Goal: Transaction & Acquisition: Book appointment/travel/reservation

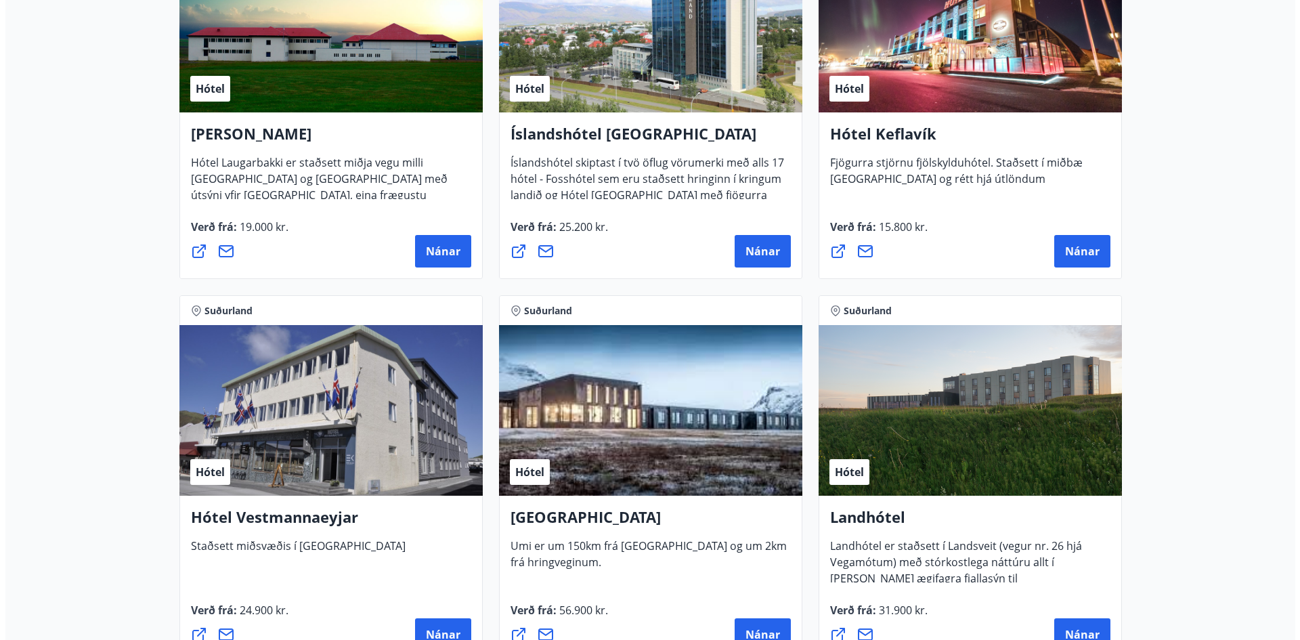
scroll to position [2620, 0]
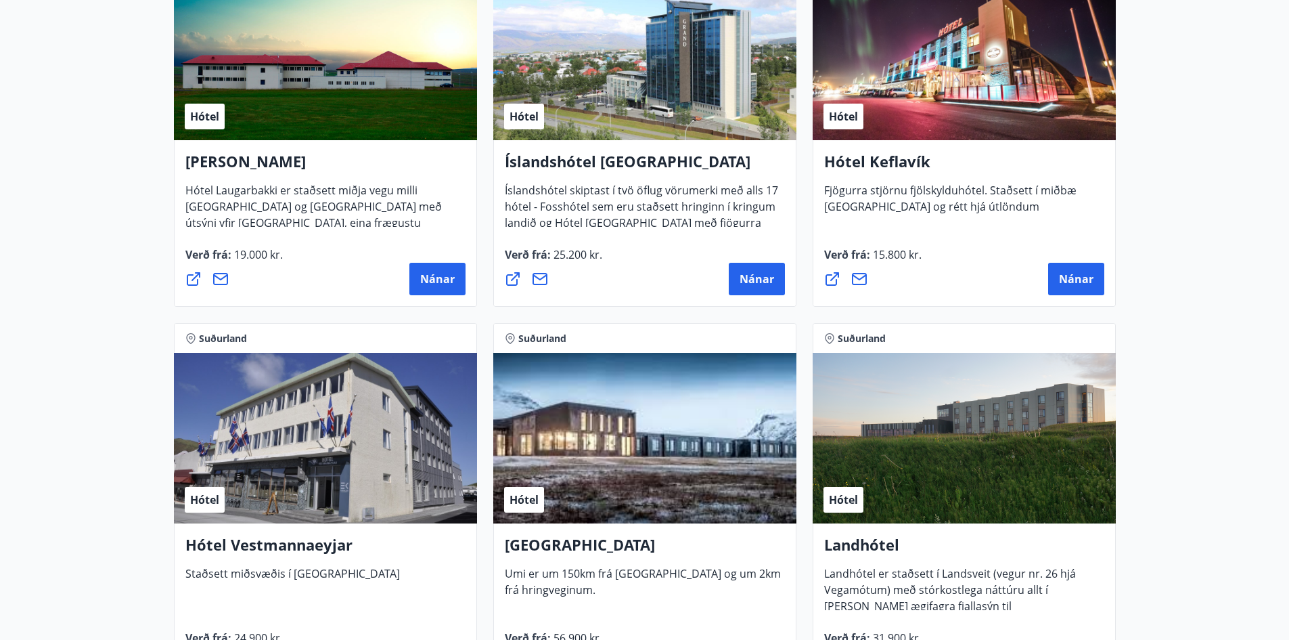
click at [591, 113] on div "Hótel" at bounding box center [644, 55] width 303 height 171
click at [766, 278] on span "Nánar" at bounding box center [757, 278] width 35 height 15
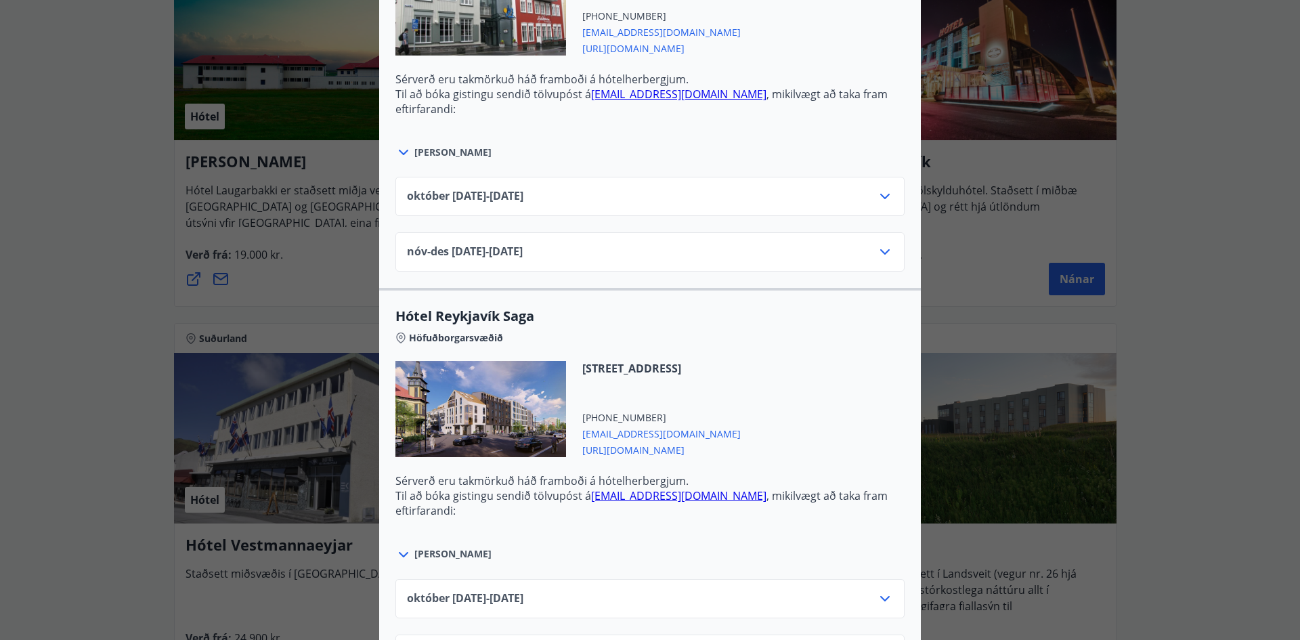
scroll to position [1015, 0]
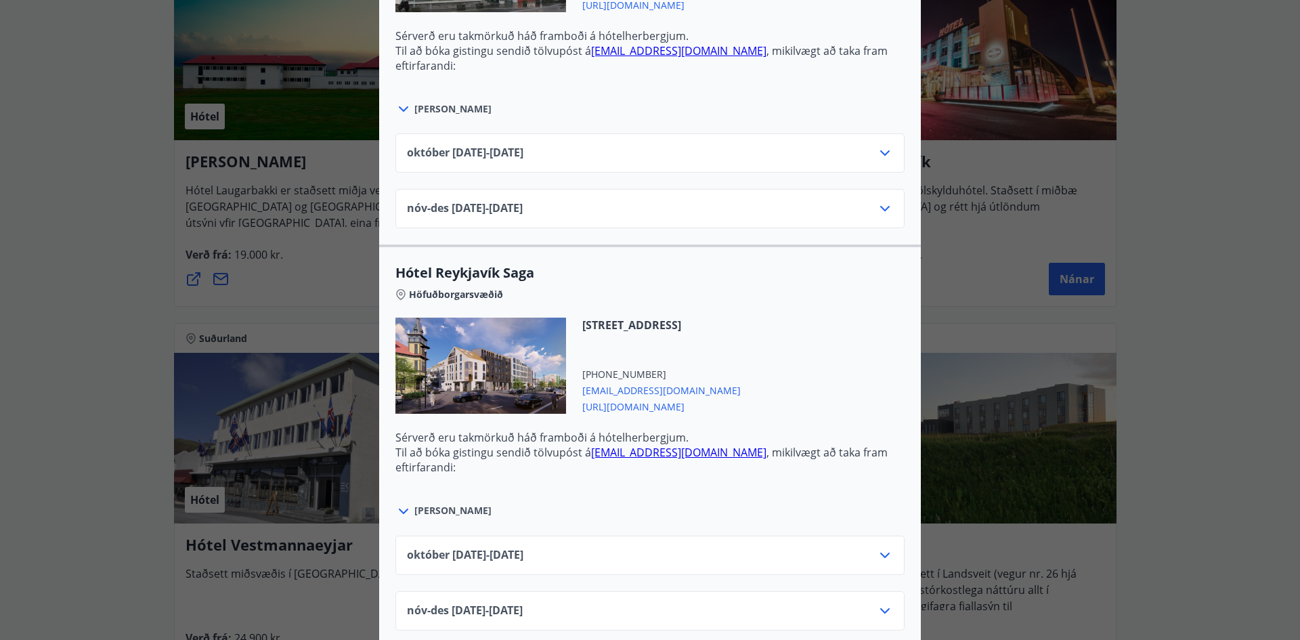
click at [414, 508] on span "[PERSON_NAME]" at bounding box center [452, 511] width 77 height 14
click at [401, 514] on icon at bounding box center [403, 511] width 16 height 16
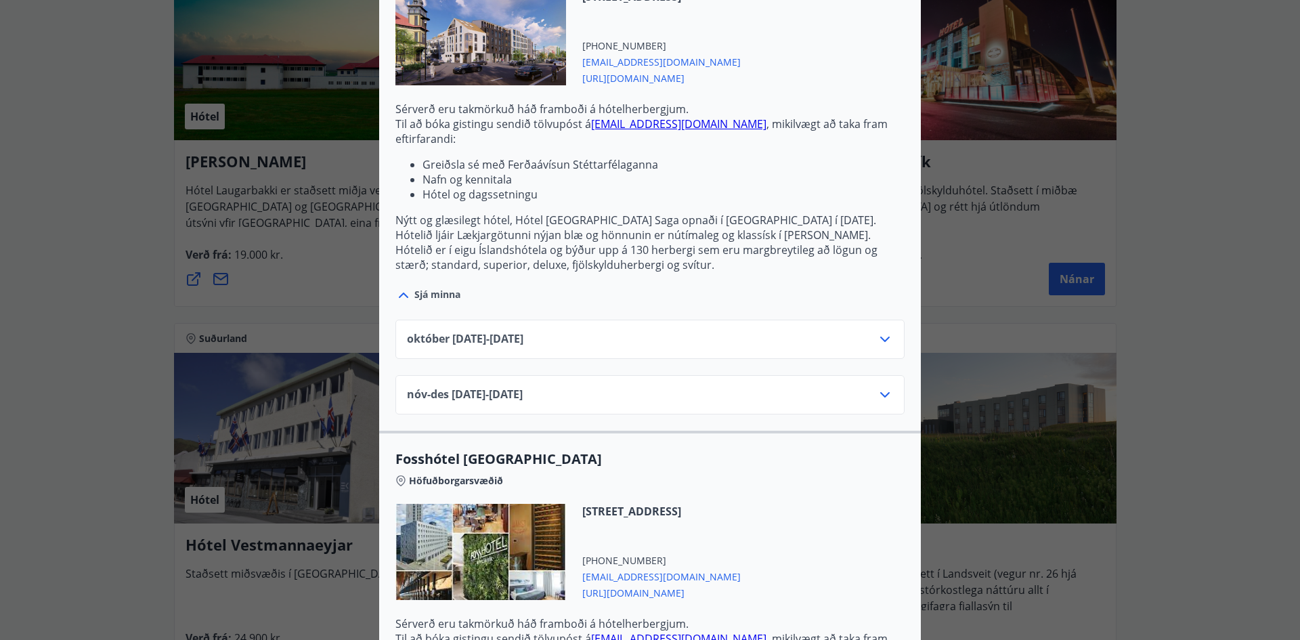
scroll to position [1354, 0]
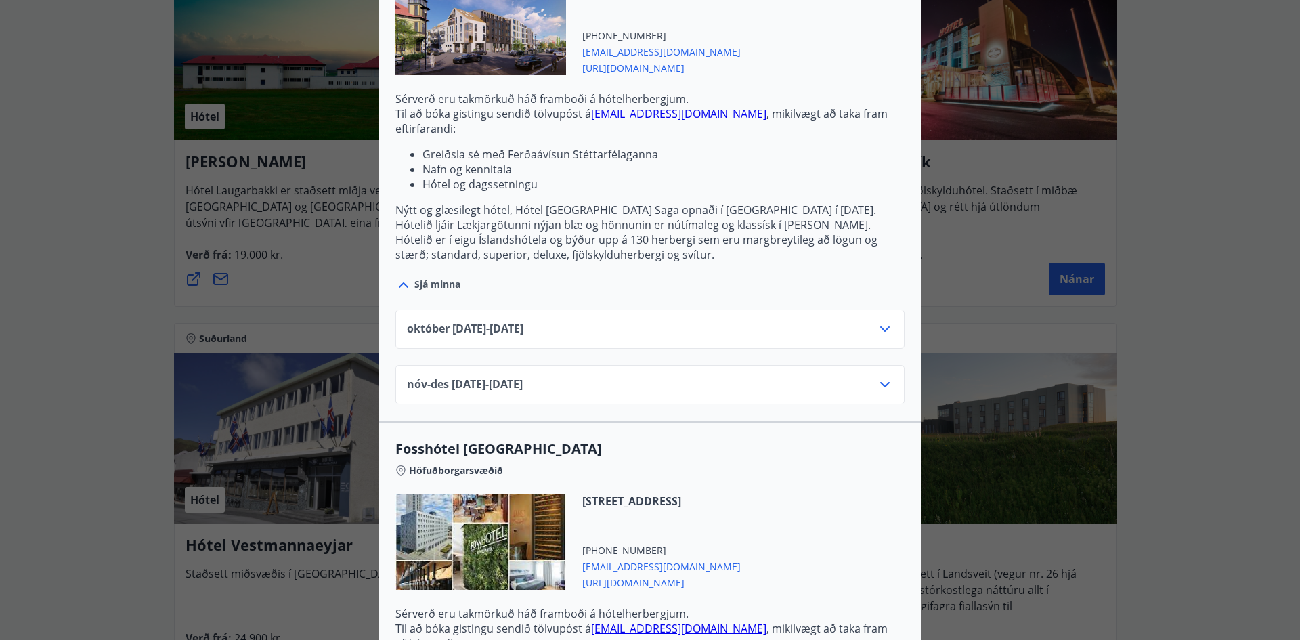
click at [883, 324] on icon at bounding box center [885, 329] width 16 height 16
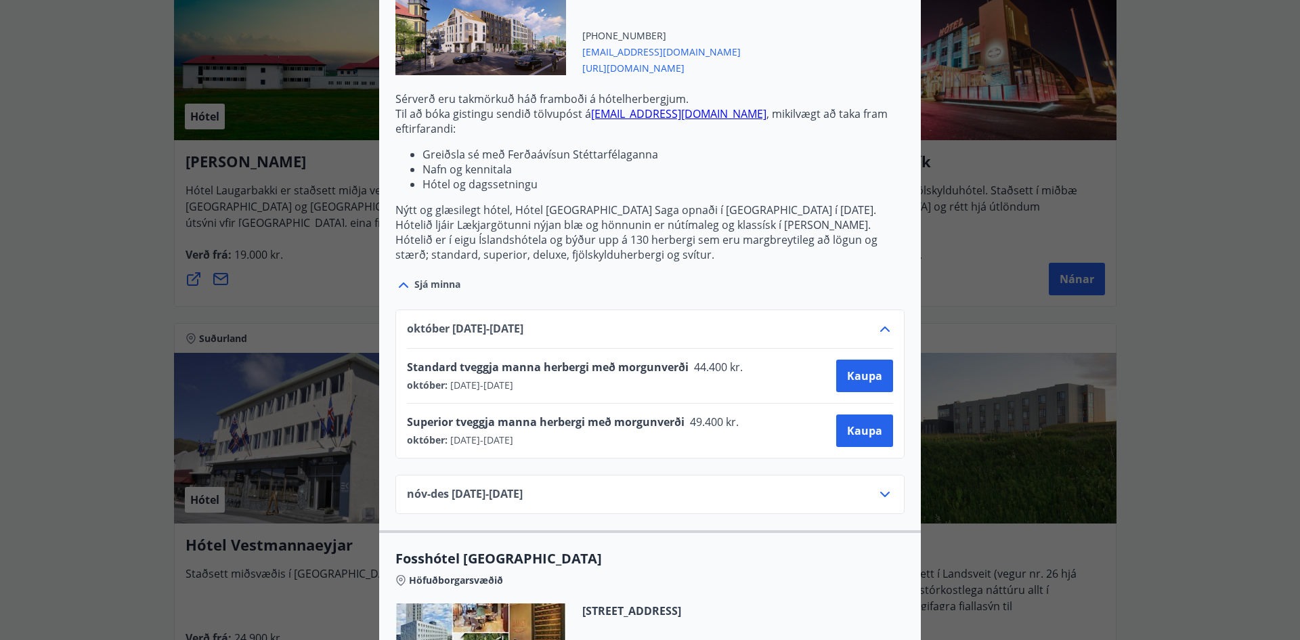
click at [883, 500] on icon at bounding box center [885, 494] width 16 height 16
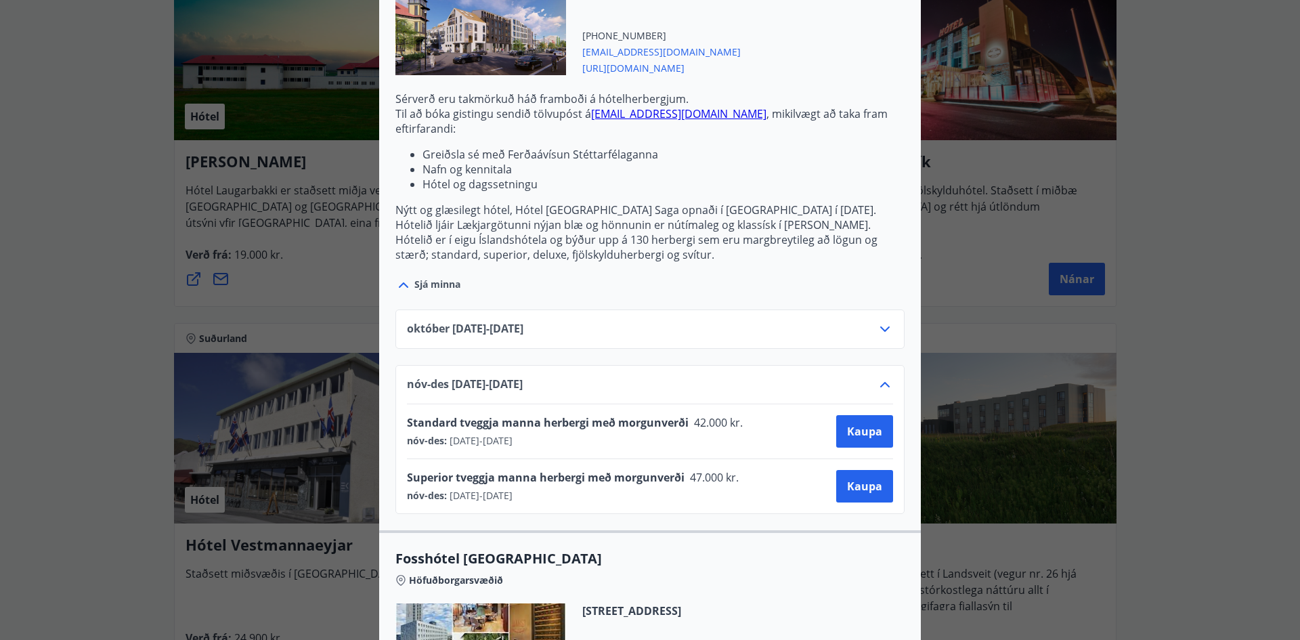
click at [885, 381] on icon at bounding box center [885, 384] width 16 height 16
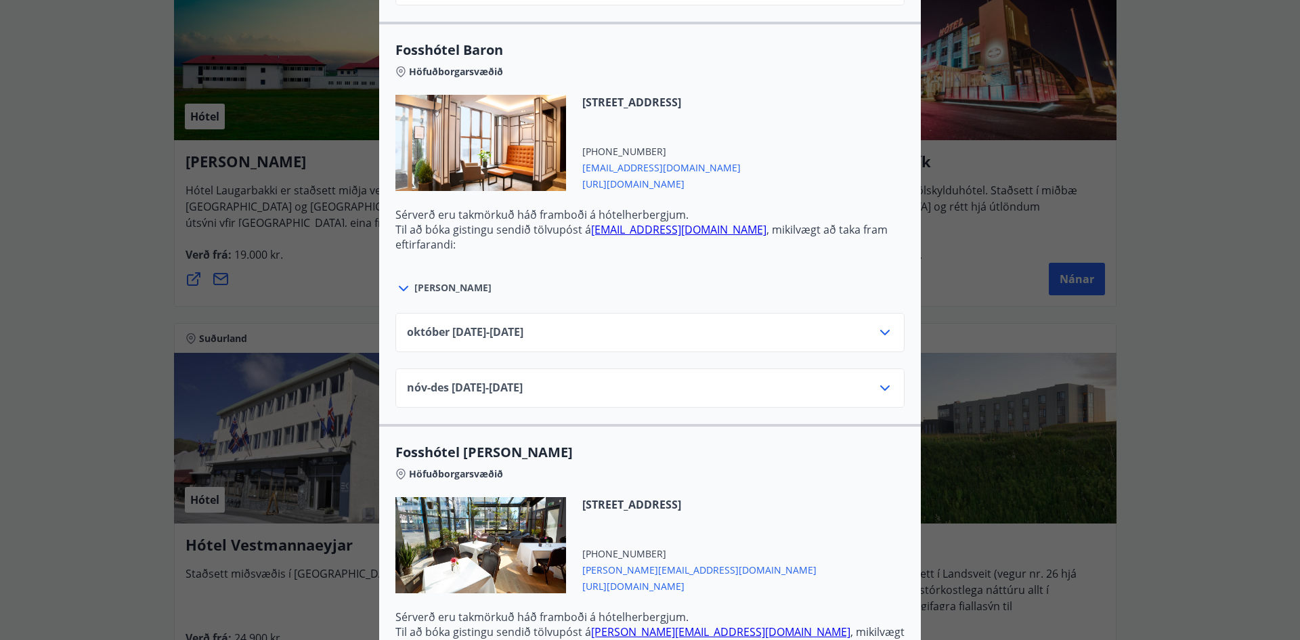
scroll to position [2166, 0]
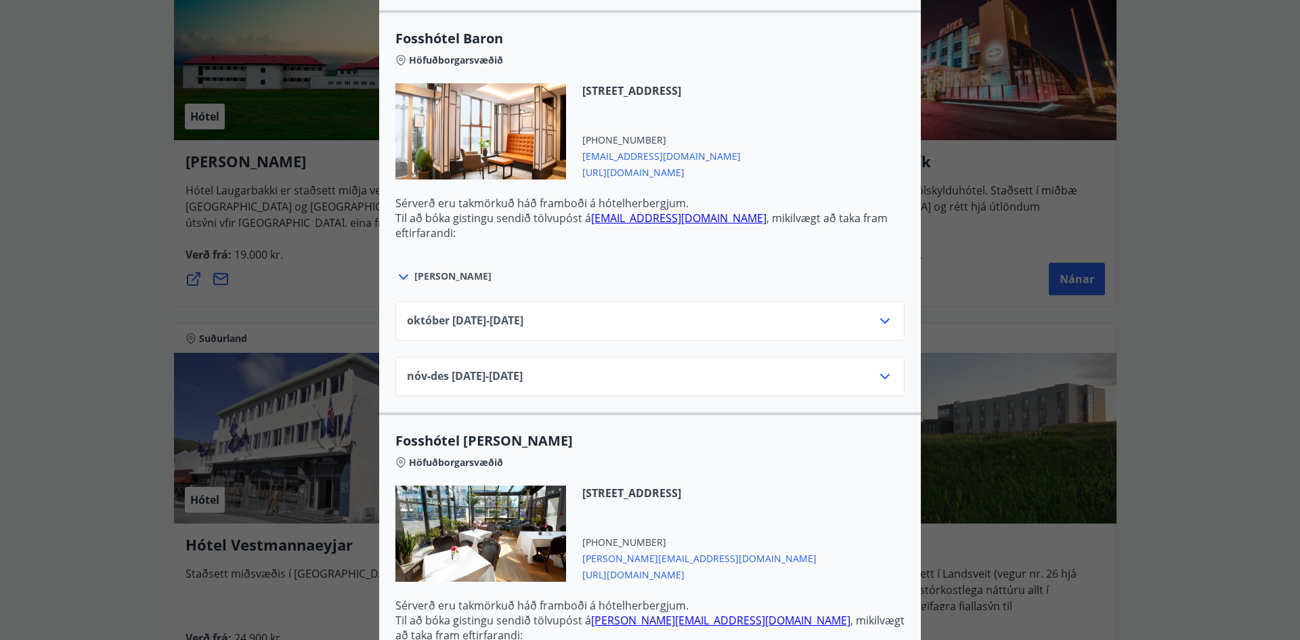
click at [877, 327] on icon at bounding box center [885, 321] width 16 height 16
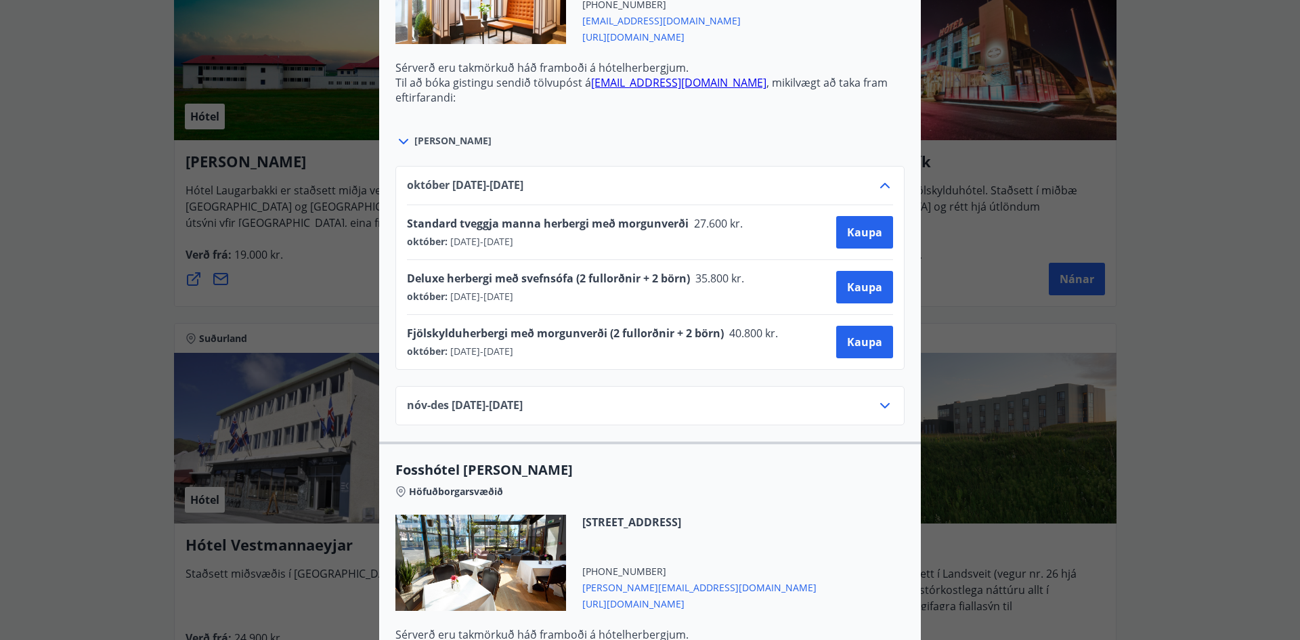
scroll to position [2098, 0]
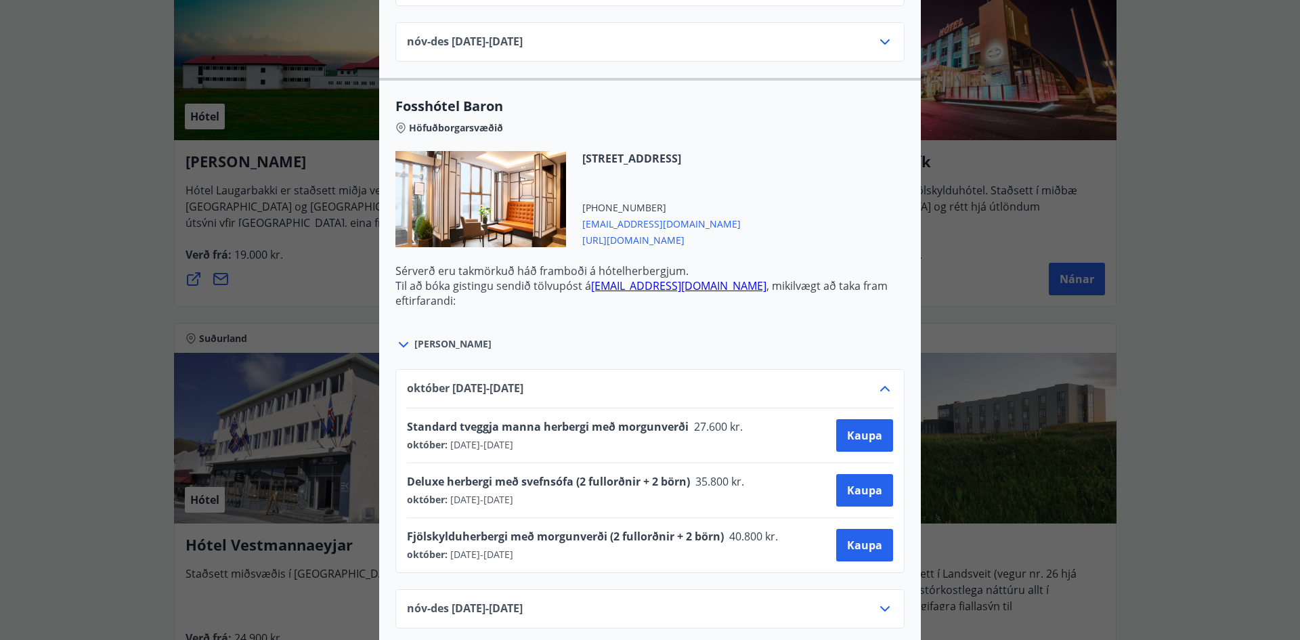
drag, startPoint x: 657, startPoint y: 244, endPoint x: 603, endPoint y: 239, distance: 54.4
click at [603, 239] on span "[URL][DOMAIN_NAME]" at bounding box center [661, 239] width 158 height 16
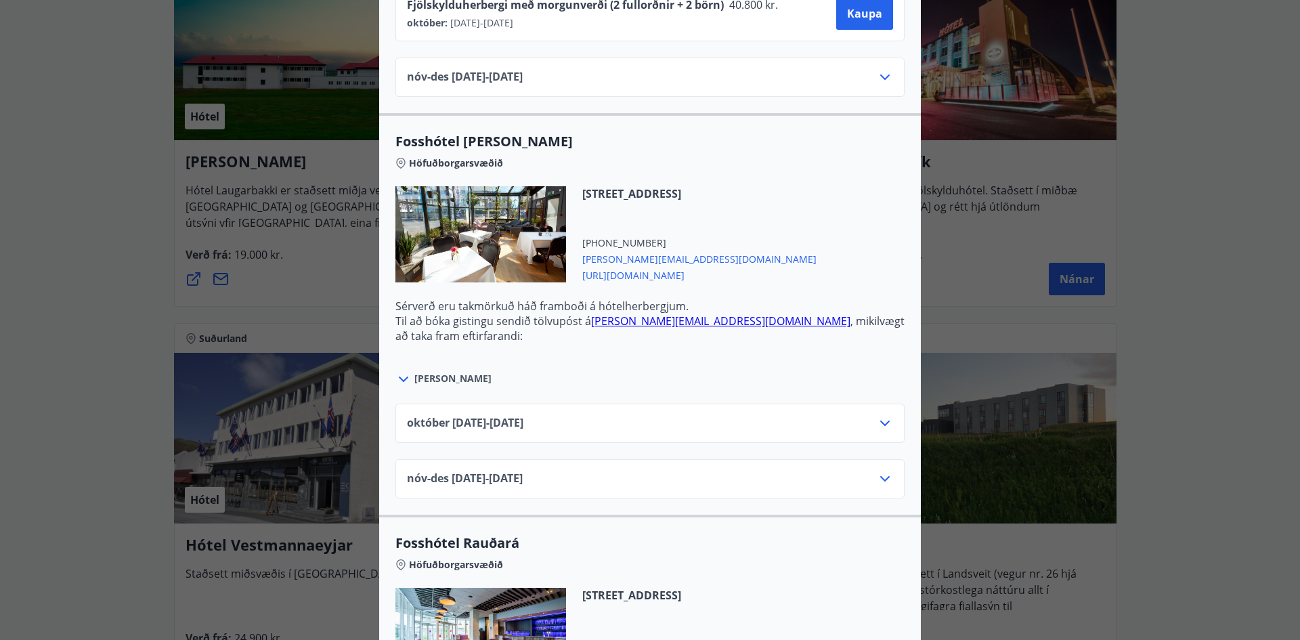
scroll to position [2640, 0]
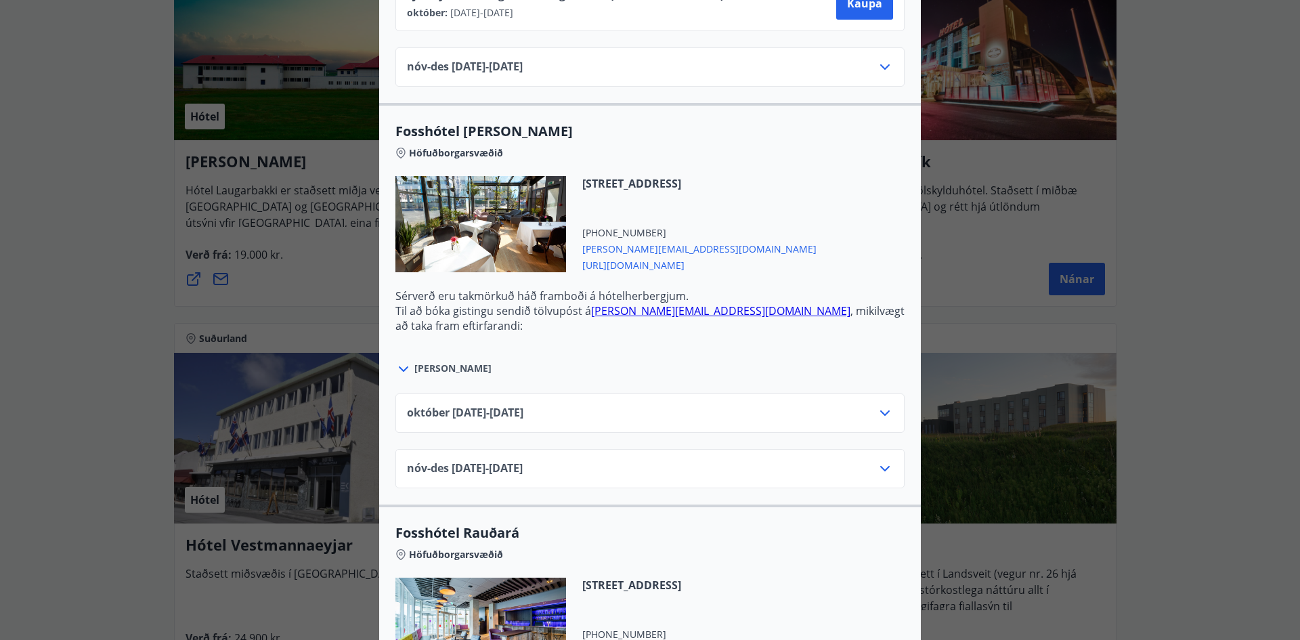
click at [883, 421] on icon at bounding box center [885, 413] width 16 height 16
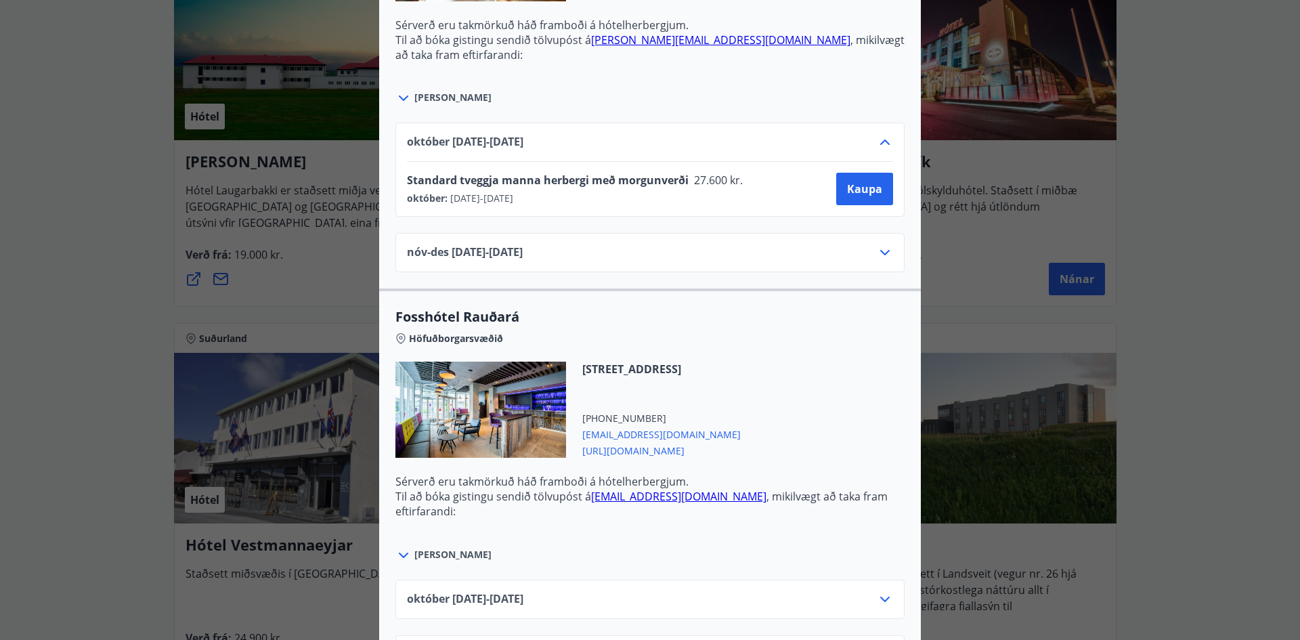
scroll to position [2972, 0]
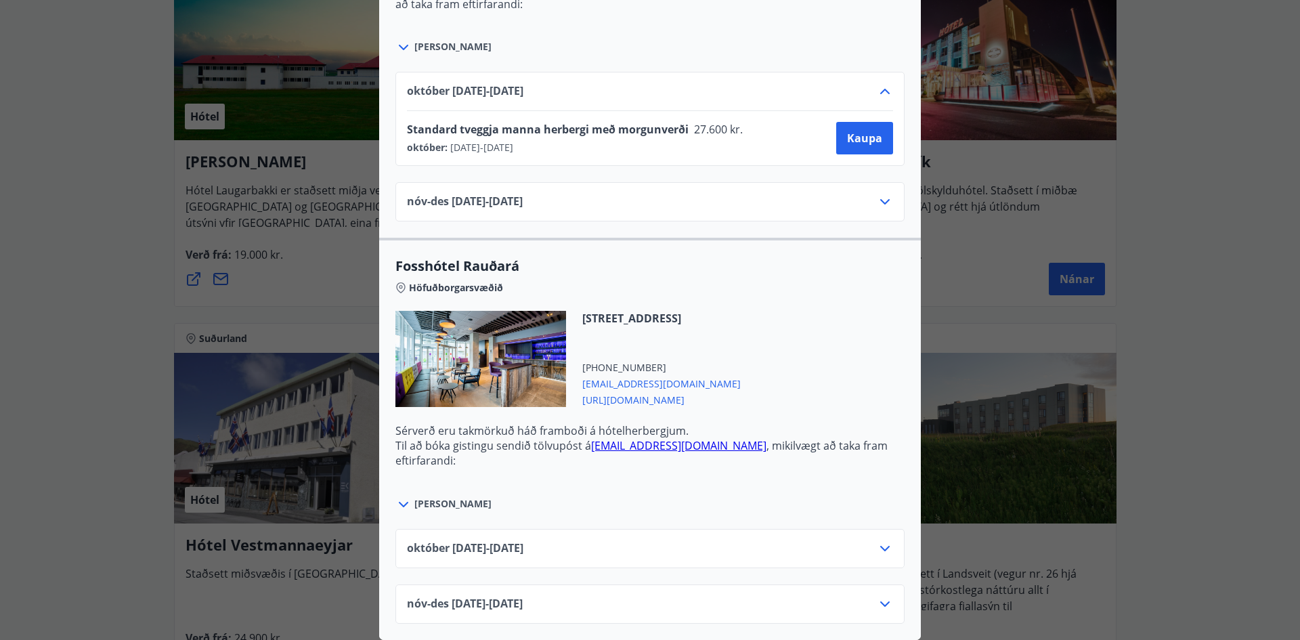
click at [886, 540] on icon at bounding box center [885, 548] width 16 height 16
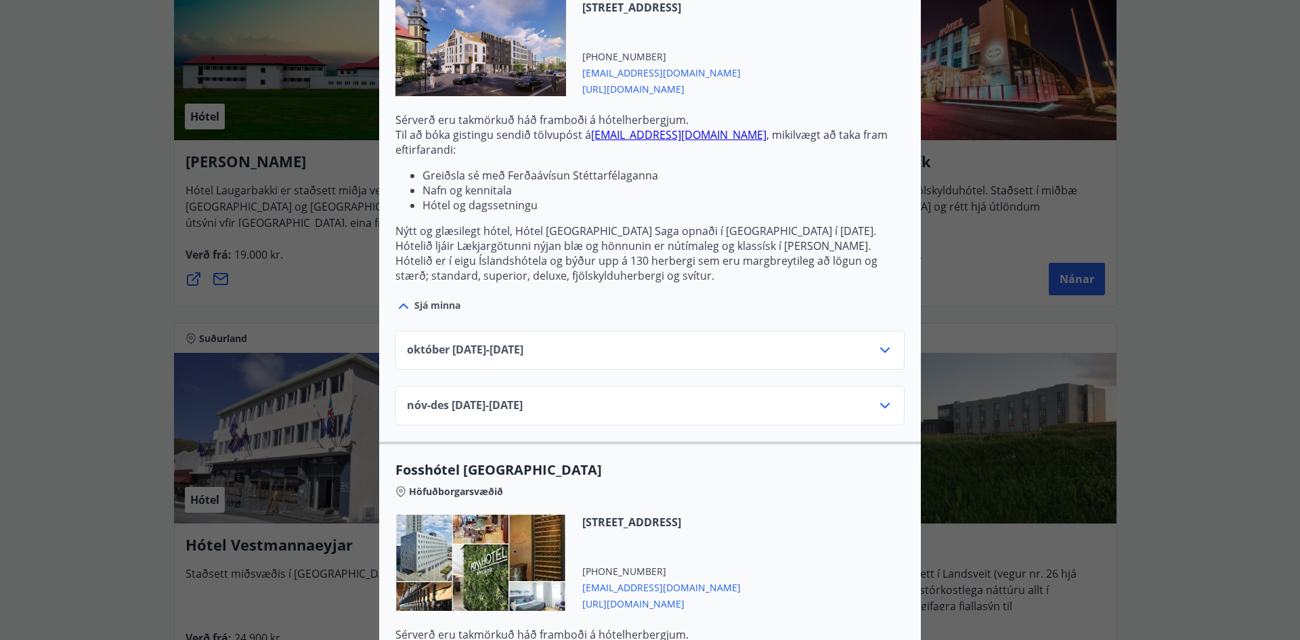
scroll to position [1334, 0]
click at [882, 347] on icon at bounding box center [885, 348] width 16 height 16
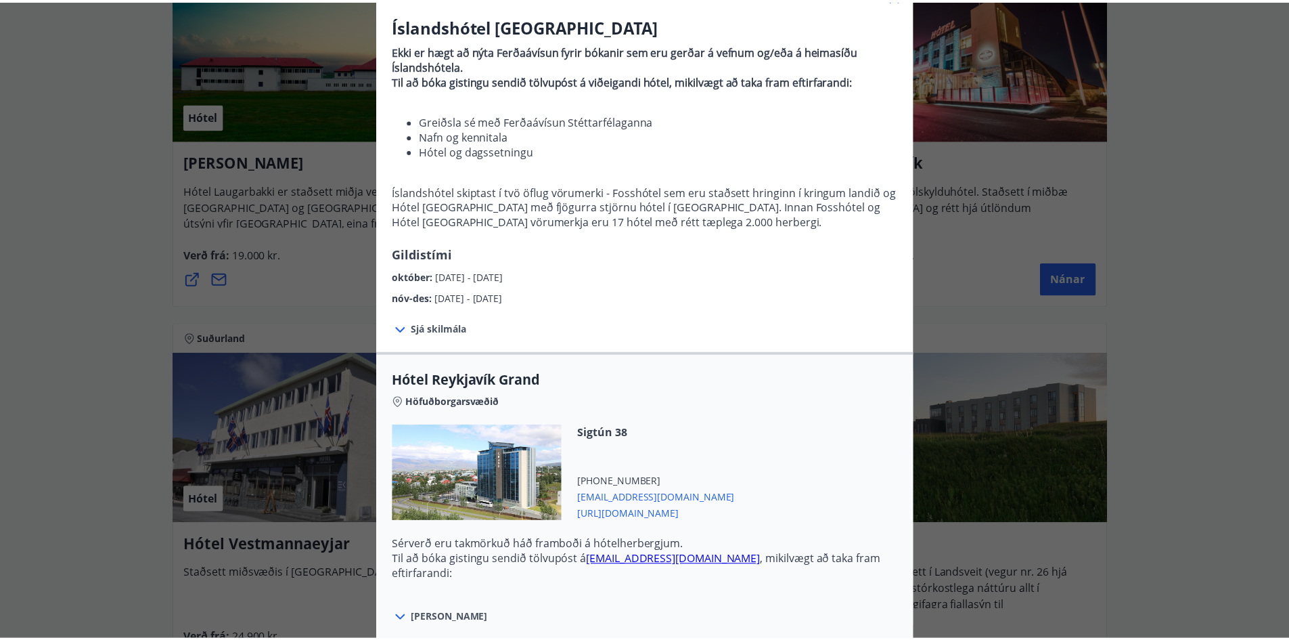
scroll to position [0, 0]
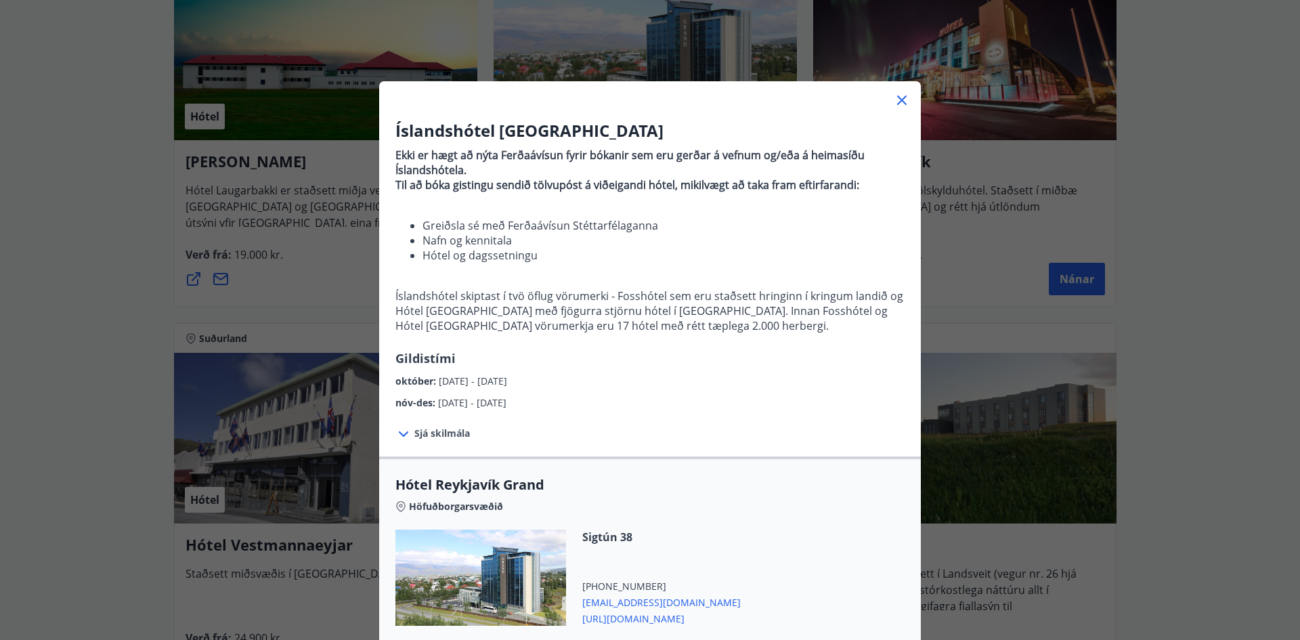
click at [898, 102] on icon at bounding box center [901, 99] width 9 height 9
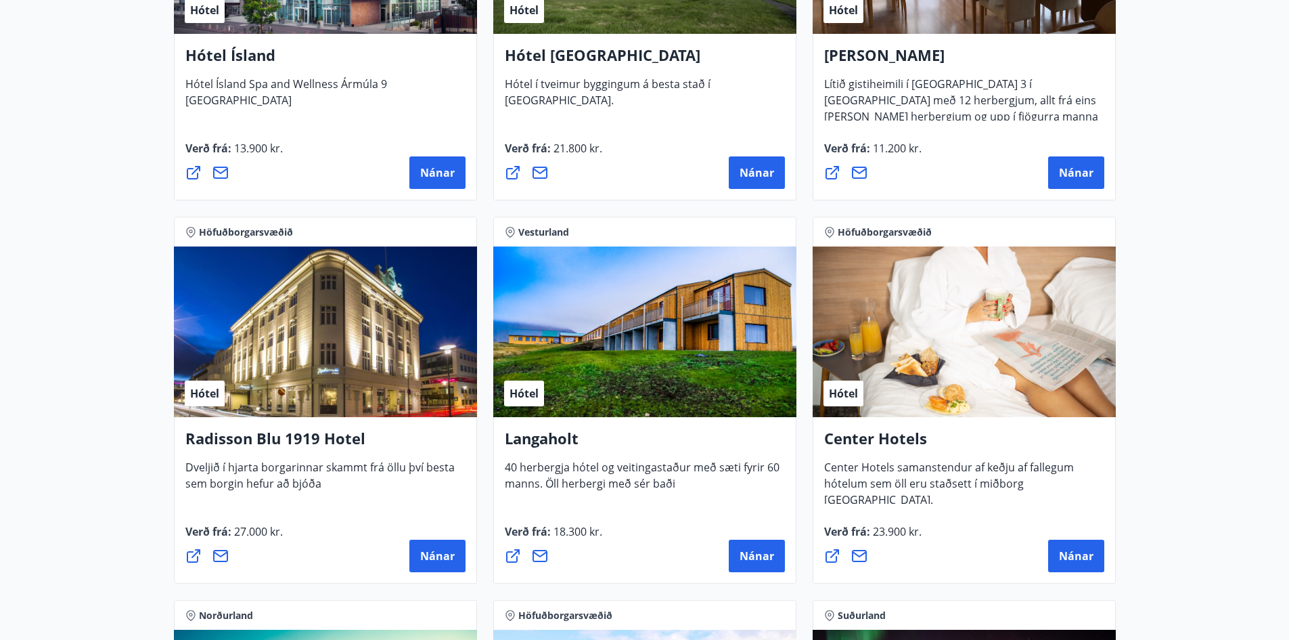
scroll to position [1876, 0]
